Goal: Transaction & Acquisition: Purchase product/service

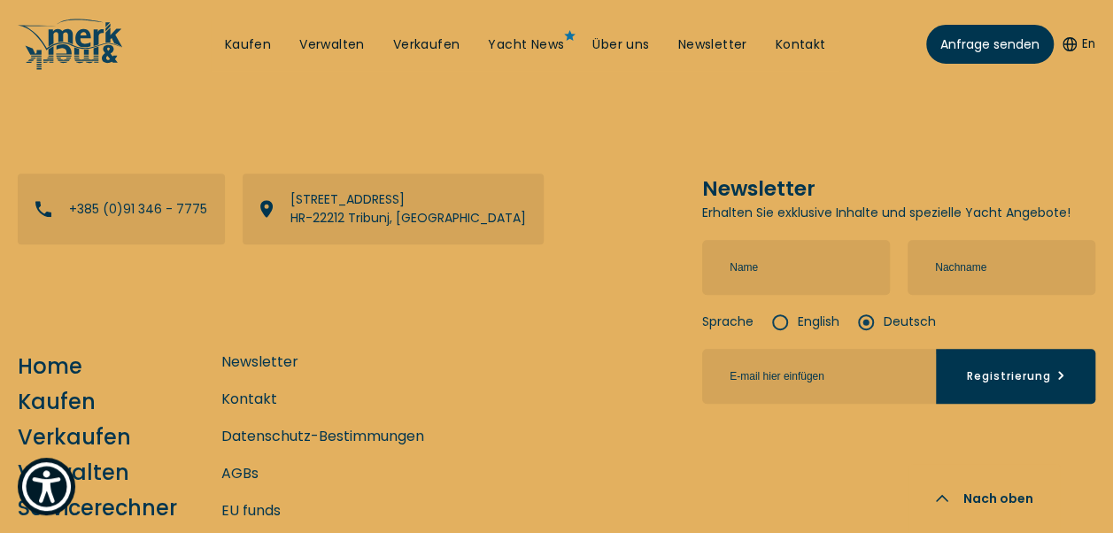
scroll to position [7094, 0]
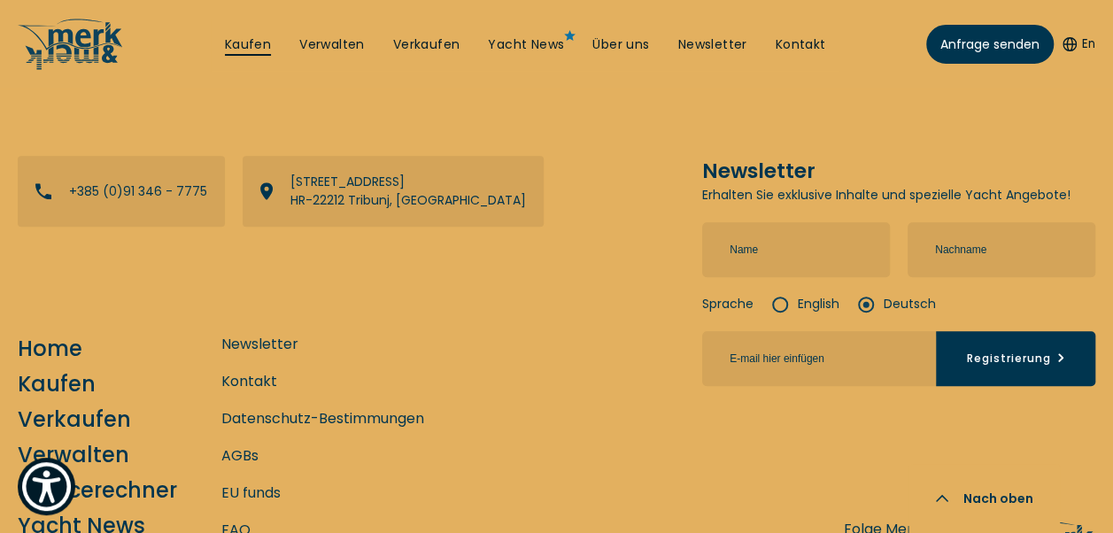
click at [248, 40] on link "Kaufen" at bounding box center [248, 45] width 46 height 18
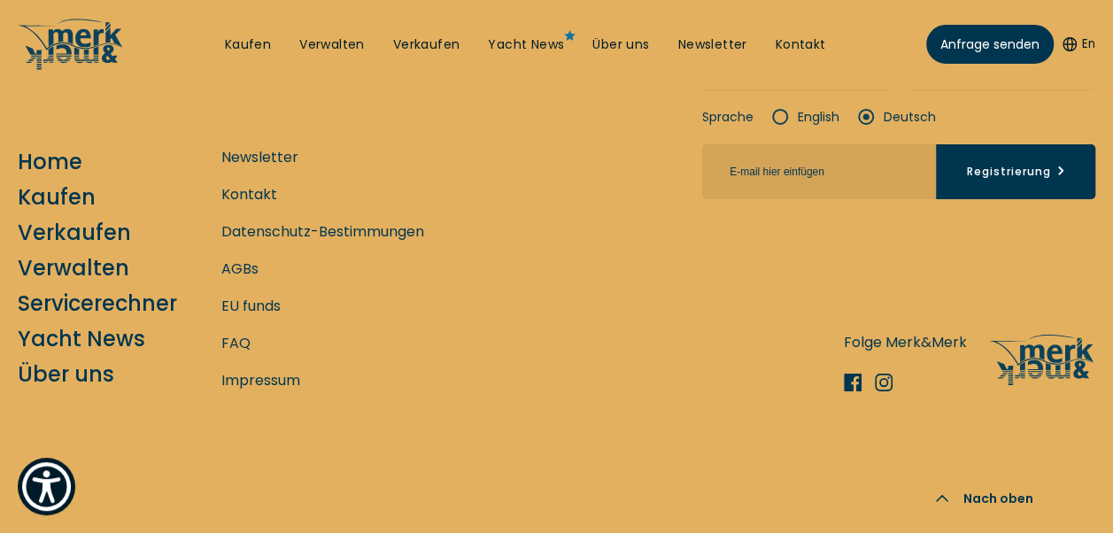
scroll to position [12574, 0]
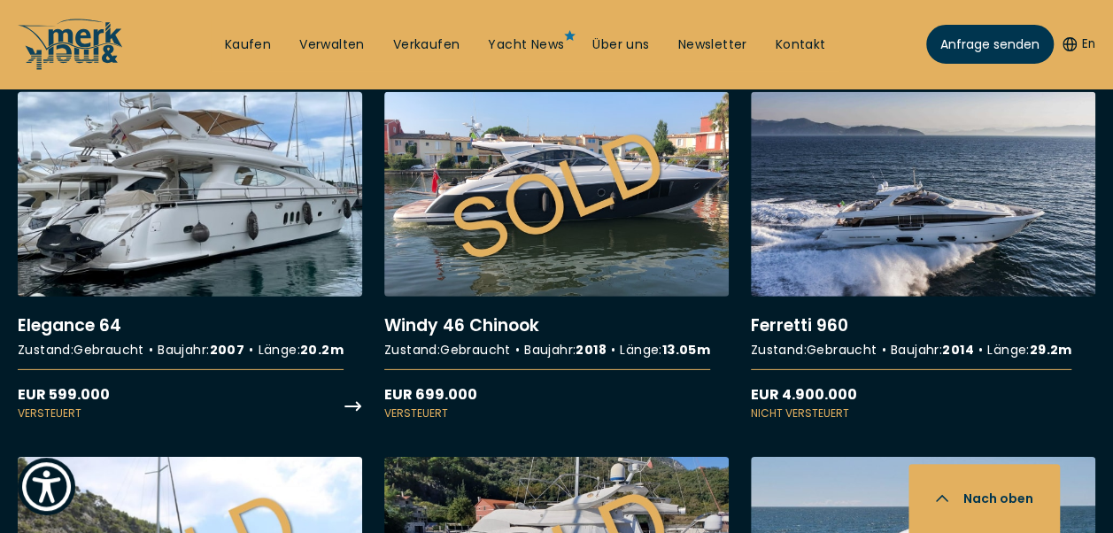
click at [287, 178] on link "More details about Elegance 64" at bounding box center [190, 256] width 344 height 329
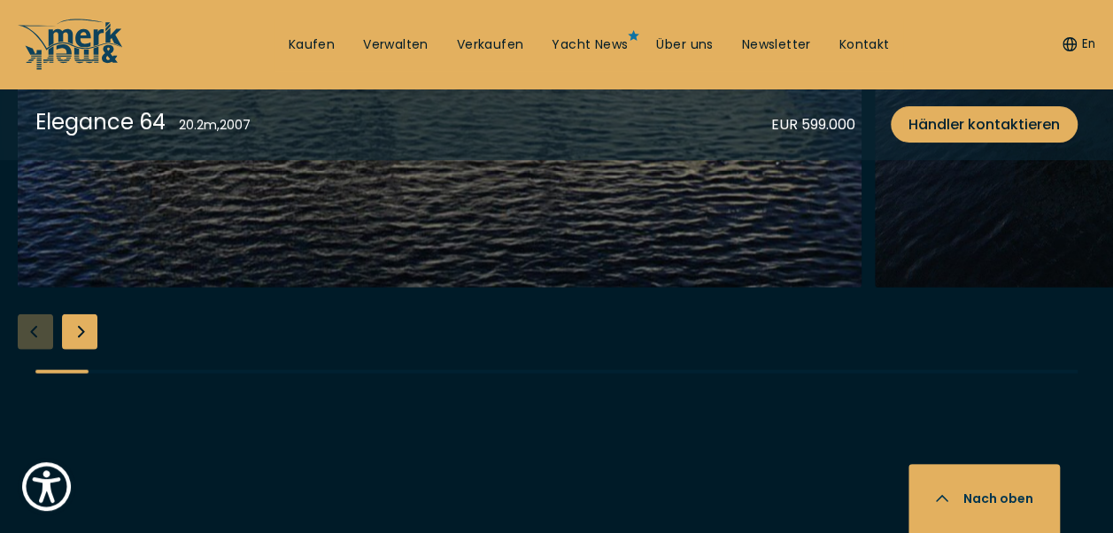
scroll to position [1859, 0]
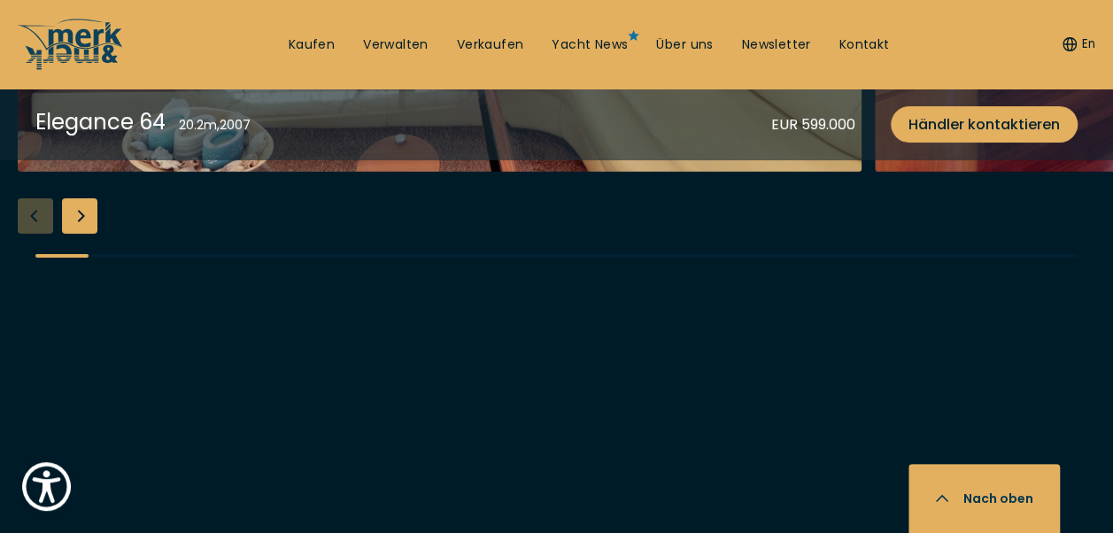
scroll to position [3011, 0]
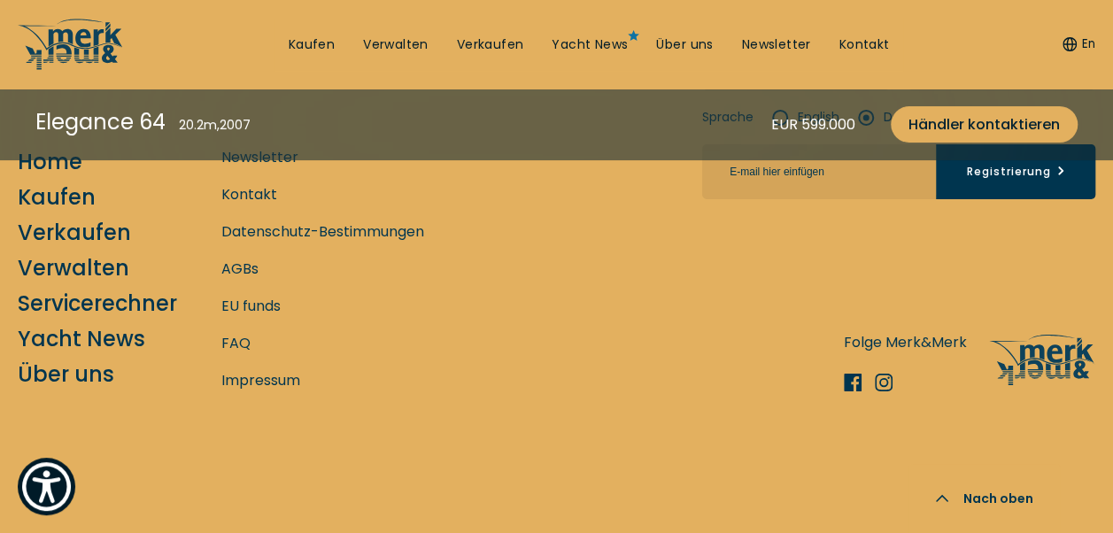
scroll to position [6838, 0]
